Goal: Task Accomplishment & Management: Manage account settings

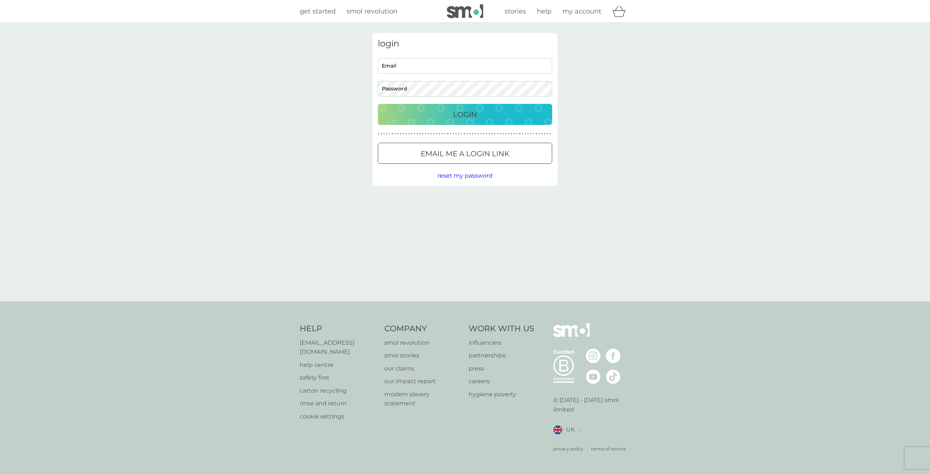
click at [421, 58] on input "Email" at bounding box center [465, 66] width 174 height 16
click at [0, 474] on com-1password-button at bounding box center [0, 474] width 0 height 0
type input "[EMAIL_ADDRESS][DOMAIN_NAME]"
click at [475, 118] on p "Login" at bounding box center [465, 115] width 24 height 12
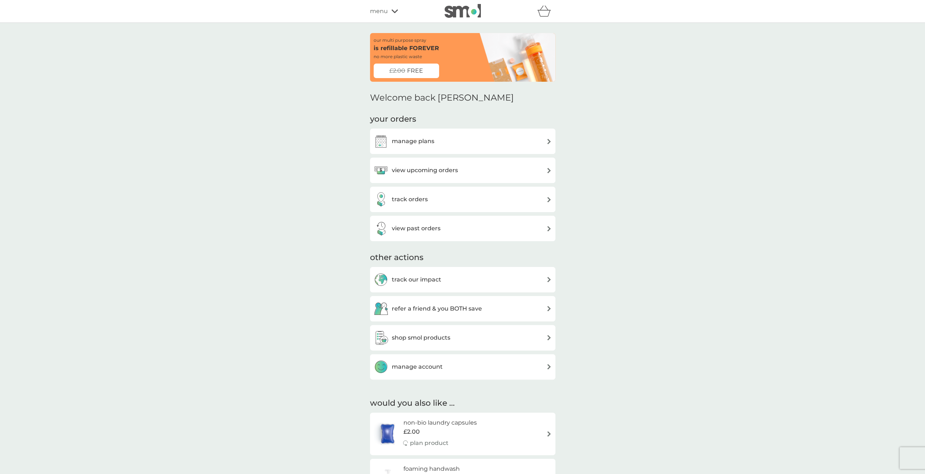
click at [450, 168] on h3 "view upcoming orders" at bounding box center [425, 170] width 66 height 9
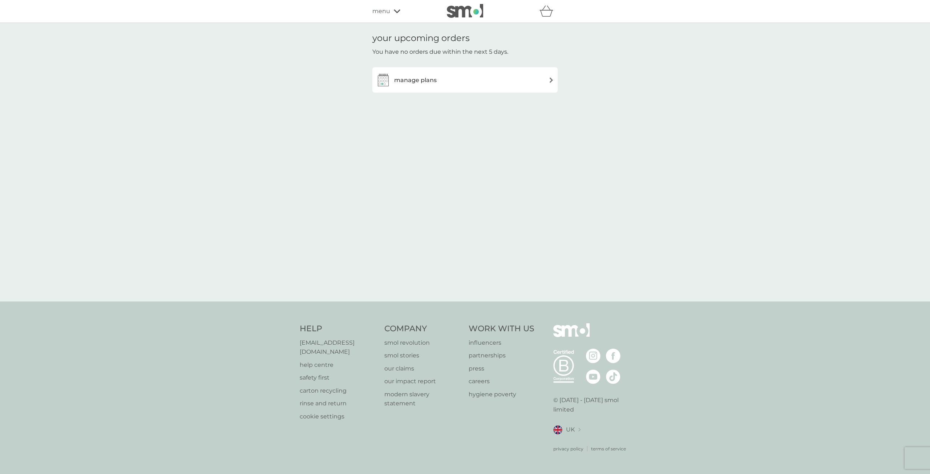
click at [520, 90] on div "manage plans" at bounding box center [464, 79] width 185 height 25
click at [518, 80] on div "manage plans" at bounding box center [465, 80] width 178 height 15
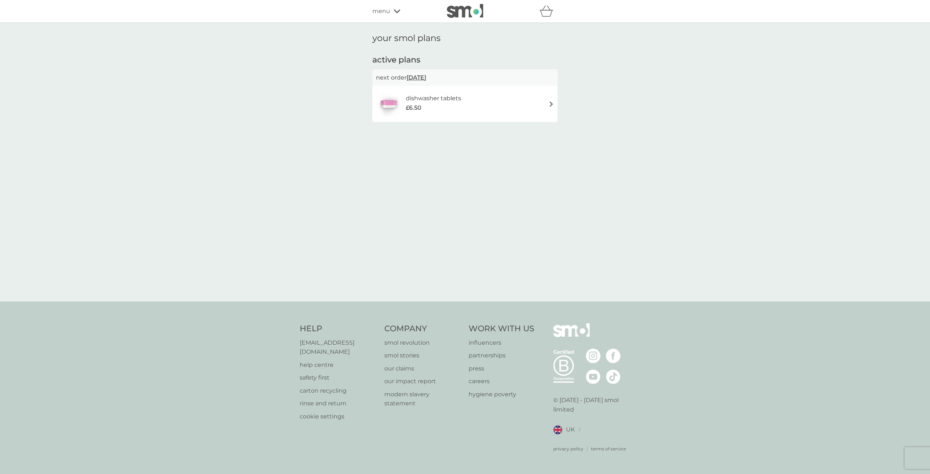
click at [485, 105] on div "dishwasher tablets £6.50" at bounding box center [465, 103] width 178 height 25
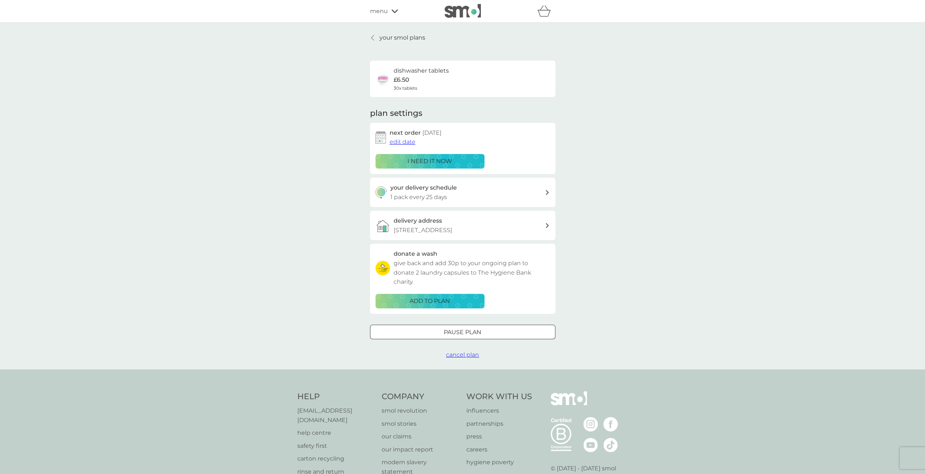
click at [401, 142] on span "edit date" at bounding box center [402, 141] width 26 height 7
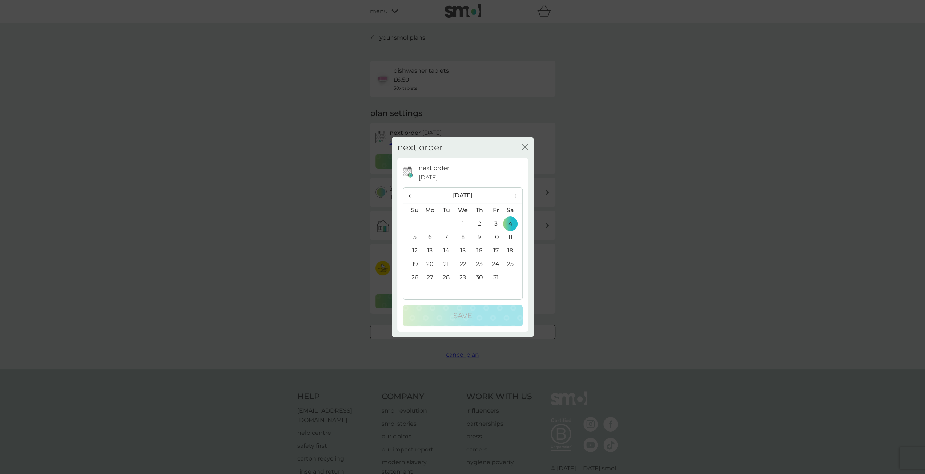
click at [514, 197] on span "›" at bounding box center [512, 195] width 7 height 15
click at [445, 237] on td "4" at bounding box center [446, 236] width 16 height 13
click at [464, 311] on p "Save" at bounding box center [462, 316] width 19 height 12
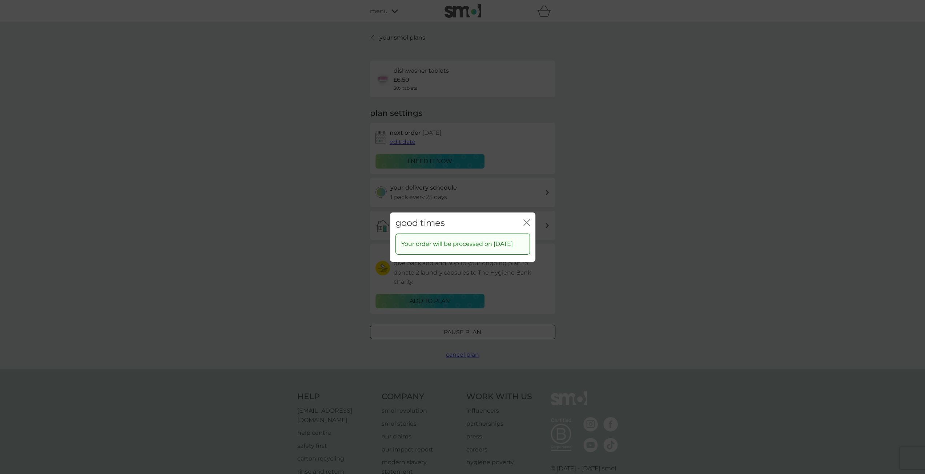
click at [528, 219] on icon "close" at bounding box center [527, 222] width 3 height 6
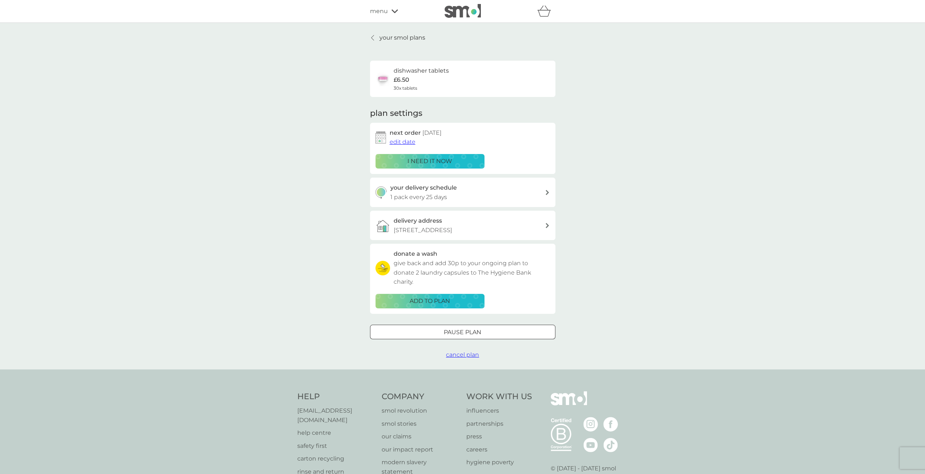
click at [678, 213] on div "your smol plans dishwasher tablets £6.50 30x tablets plan settings next order 4…" at bounding box center [462, 196] width 925 height 347
click at [406, 143] on span "edit date" at bounding box center [402, 141] width 26 height 7
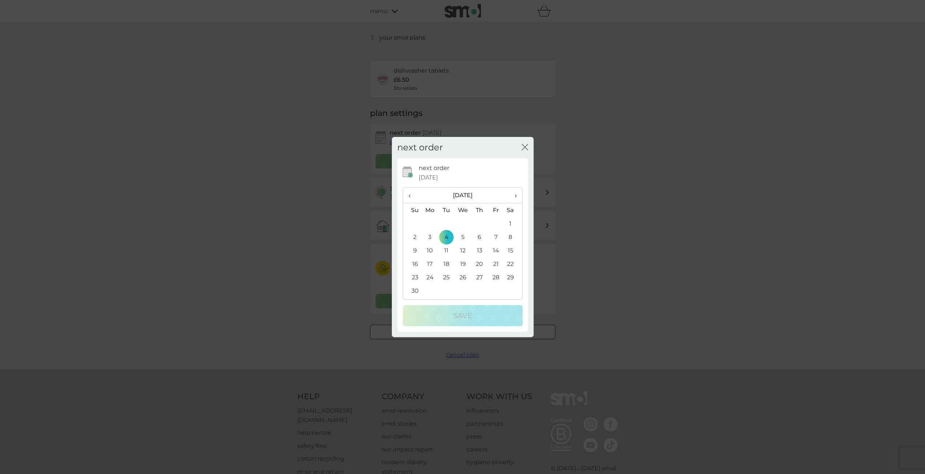
click at [515, 195] on span "›" at bounding box center [512, 195] width 7 height 15
click at [477, 222] on td "4" at bounding box center [479, 223] width 16 height 13
click at [463, 315] on p "Save" at bounding box center [462, 316] width 19 height 12
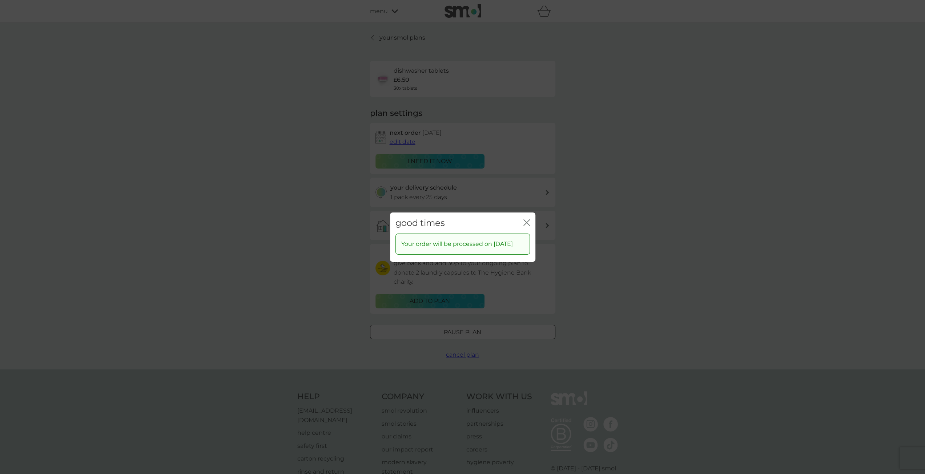
click at [528, 219] on icon "close" at bounding box center [526, 222] width 7 height 7
